Goal: Information Seeking & Learning: Find specific page/section

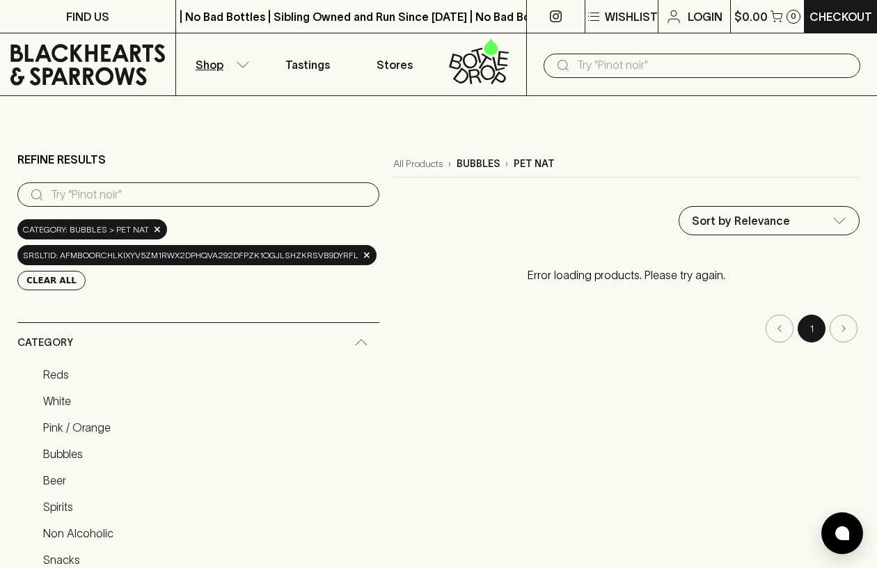
click at [155, 193] on input "search" at bounding box center [209, 195] width 317 height 22
type input "p"
